Goal: Transaction & Acquisition: Purchase product/service

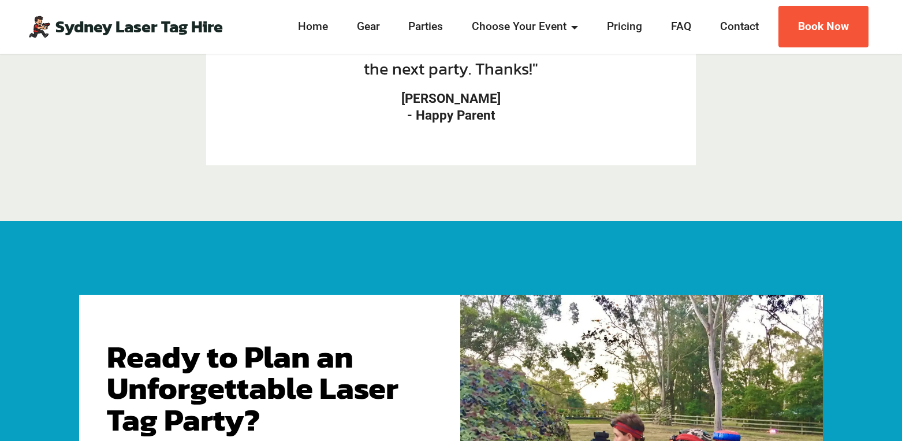
scroll to position [1980, 0]
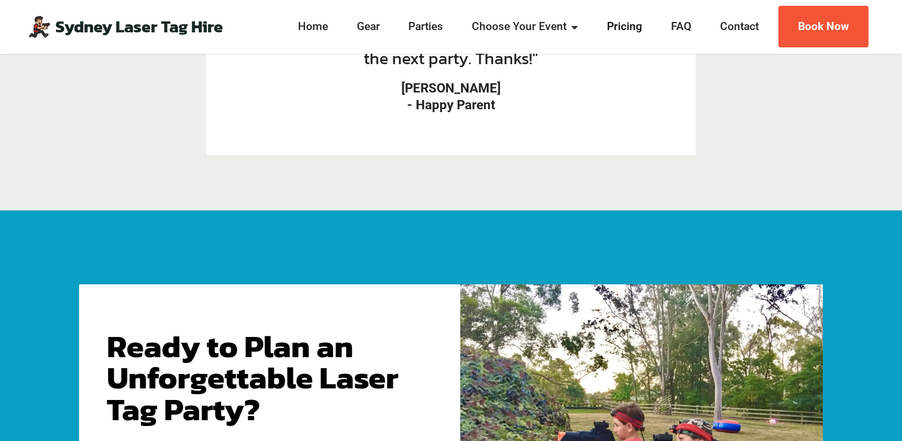
click at [620, 25] on link "Pricing" at bounding box center [624, 26] width 42 height 17
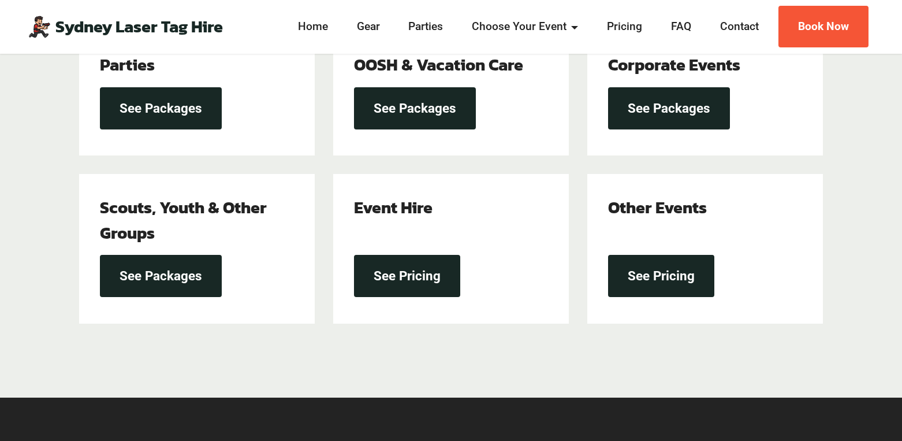
scroll to position [489, 0]
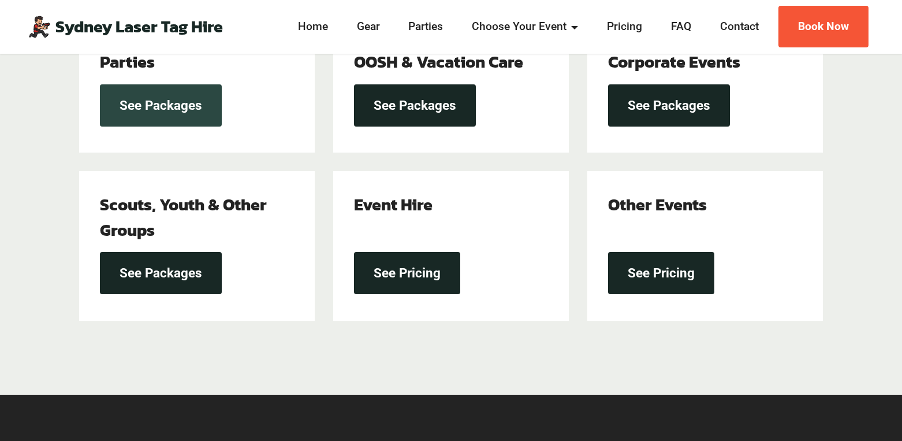
click at [202, 110] on link "See Packages" at bounding box center [161, 105] width 122 height 42
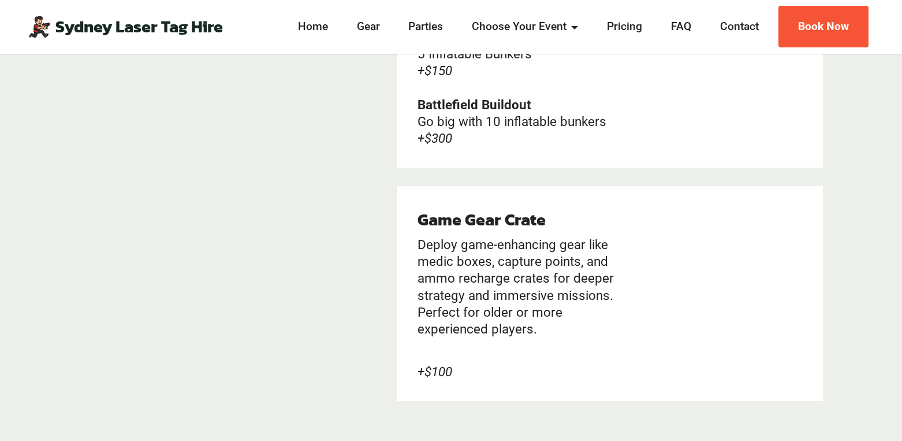
scroll to position [2444, 0]
